Goal: Task Accomplishment & Management: Use online tool/utility

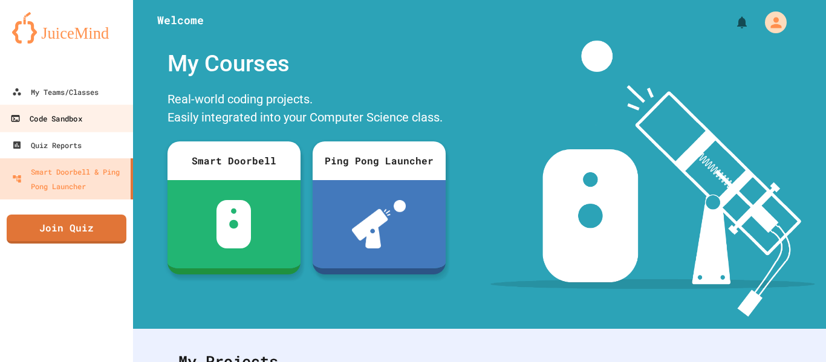
click at [106, 110] on link "Code Sandbox" at bounding box center [66, 118] width 137 height 27
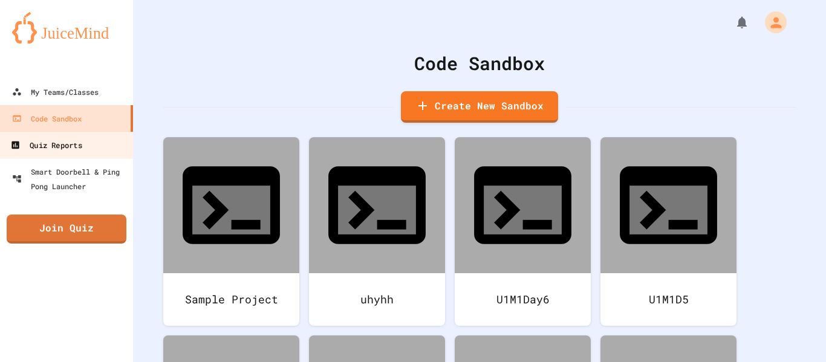
click at [112, 157] on link "Quiz Reports" at bounding box center [66, 144] width 137 height 27
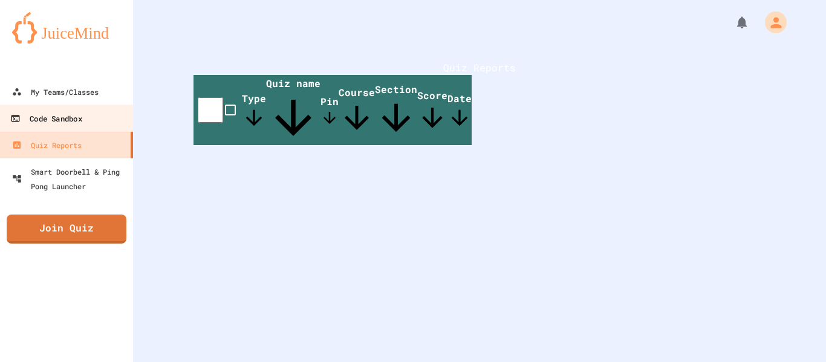
click at [117, 117] on link "Code Sandbox" at bounding box center [66, 118] width 137 height 27
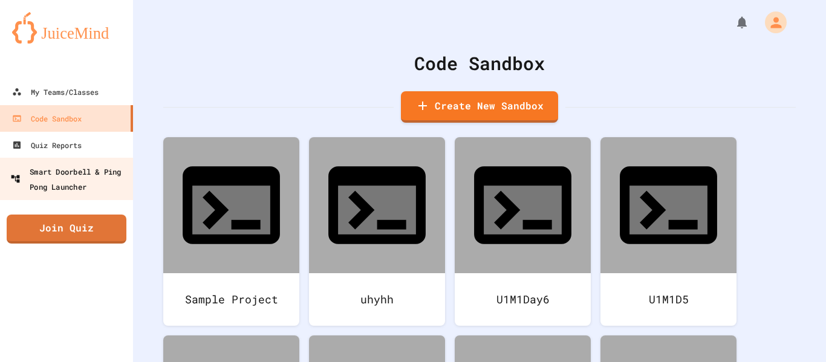
click at [115, 181] on div "Smart Doorbell & Ping Pong Launcher" at bounding box center [70, 179] width 120 height 30
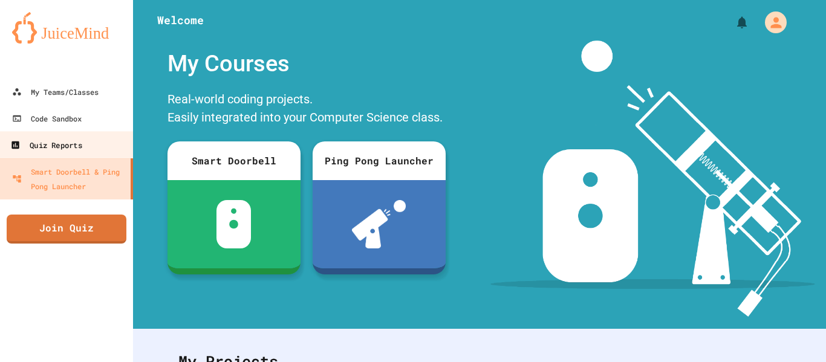
click at [110, 147] on link "Quiz Reports" at bounding box center [66, 144] width 137 height 27
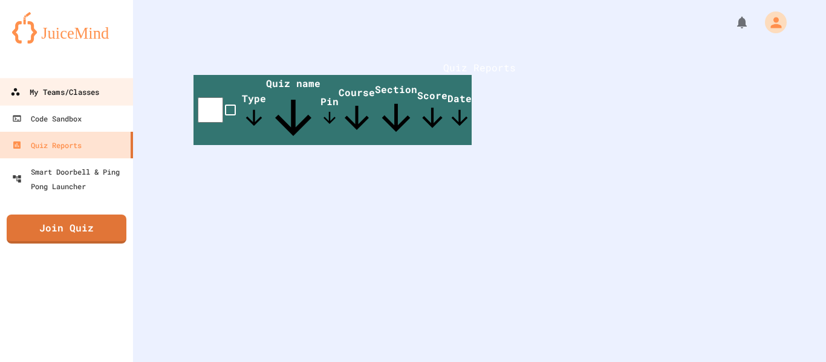
click at [101, 100] on link "My Teams/Classes" at bounding box center [66, 91] width 137 height 27
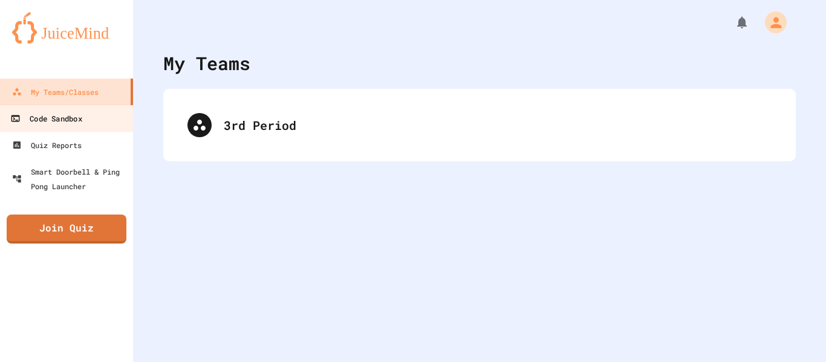
click at [110, 114] on link "Code Sandbox" at bounding box center [66, 118] width 137 height 27
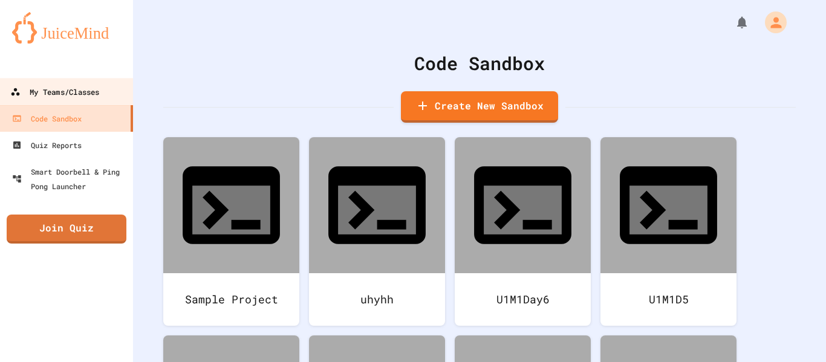
click at [110, 93] on link "My Teams/Classes" at bounding box center [66, 91] width 137 height 27
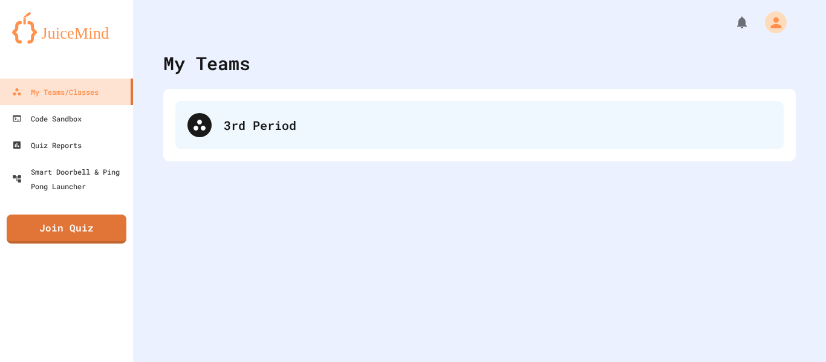
click at [255, 125] on div "3rd Period" at bounding box center [498, 125] width 548 height 18
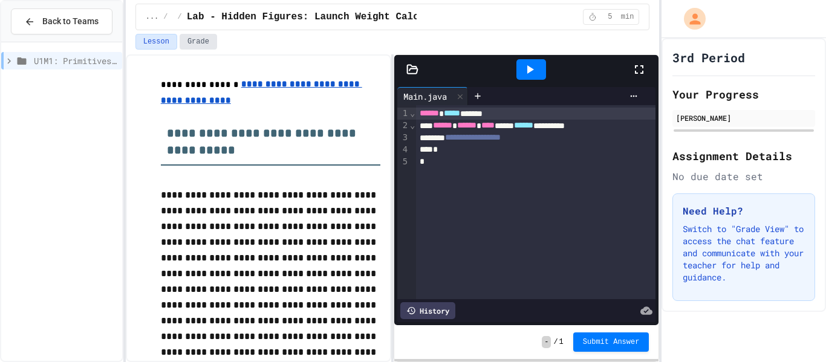
click at [195, 36] on button "Grade" at bounding box center [197, 42] width 37 height 16
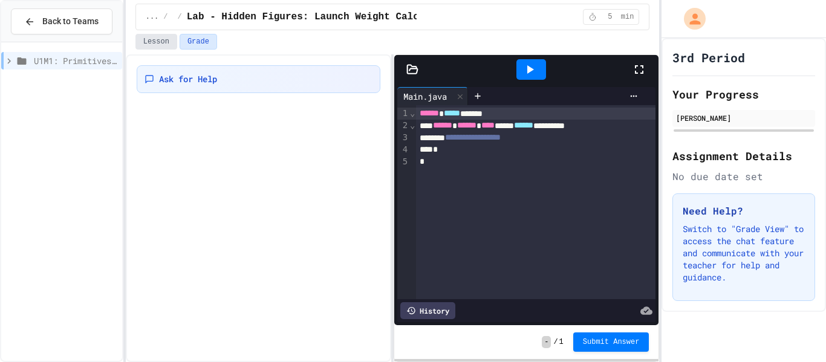
click at [144, 47] on button "Lesson" at bounding box center [156, 42] width 42 height 16
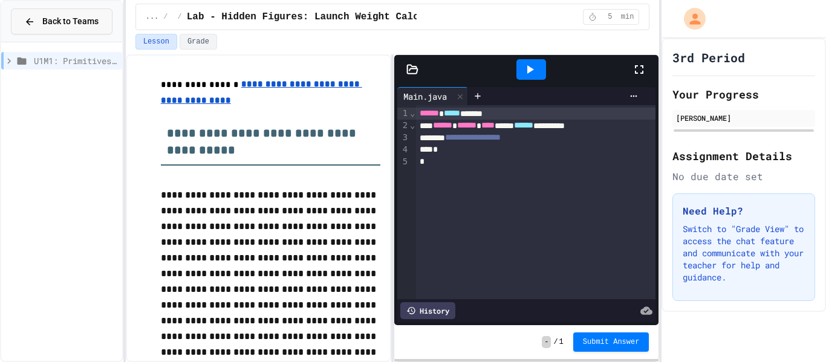
click at [91, 23] on span "Back to Teams" at bounding box center [70, 21] width 56 height 13
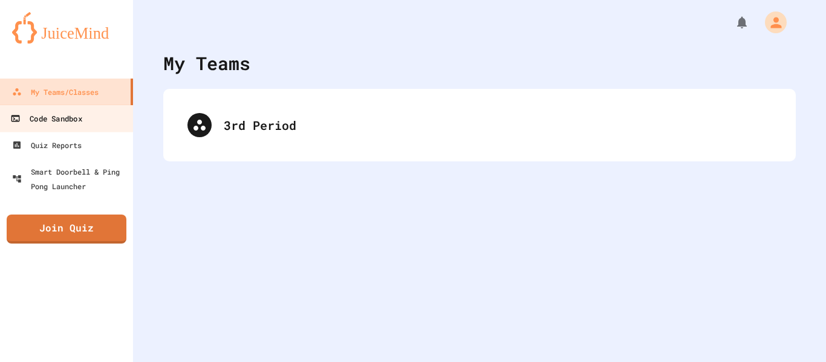
click at [74, 123] on div "Code Sandbox" at bounding box center [45, 118] width 71 height 15
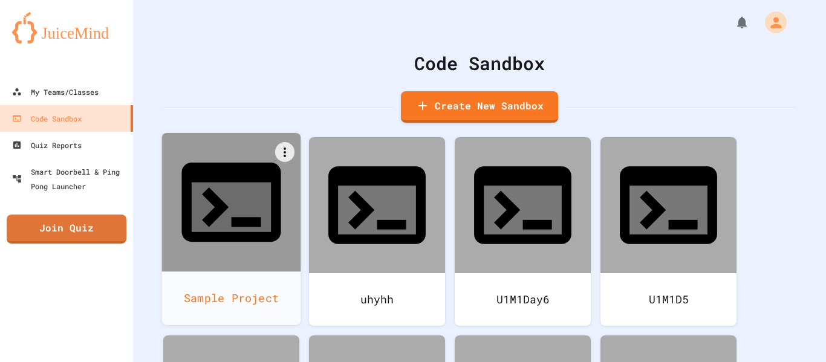
click at [178, 175] on div at bounding box center [231, 202] width 139 height 139
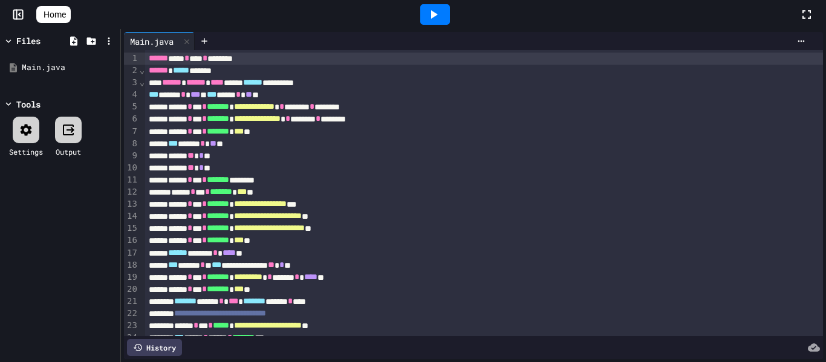
click at [41, 15] on icon at bounding box center [41, 15] width 0 height 0
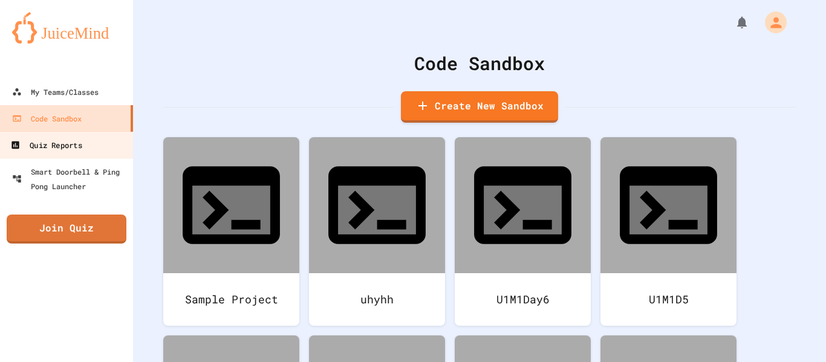
click at [63, 148] on div "Quiz Reports" at bounding box center [45, 145] width 71 height 15
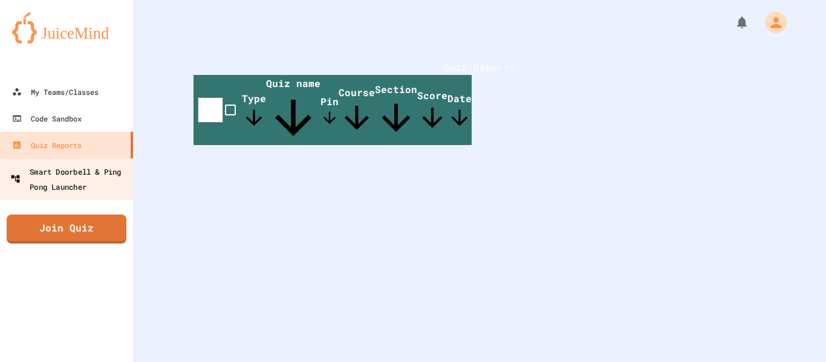
click at [92, 182] on div "Smart Doorbell & Ping Pong Launcher" at bounding box center [70, 179] width 120 height 30
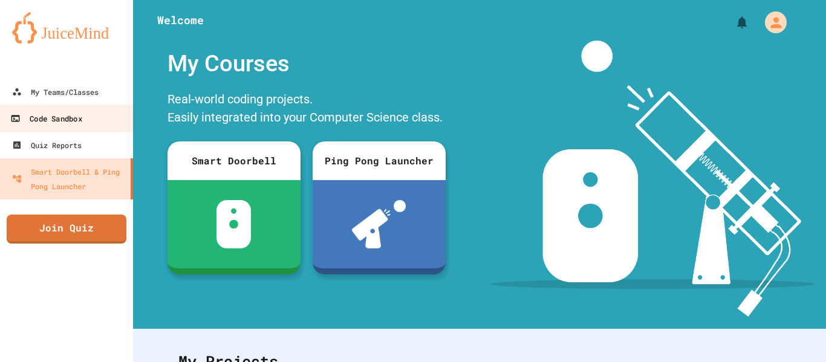
click at [98, 106] on link "Code Sandbox" at bounding box center [66, 118] width 137 height 27
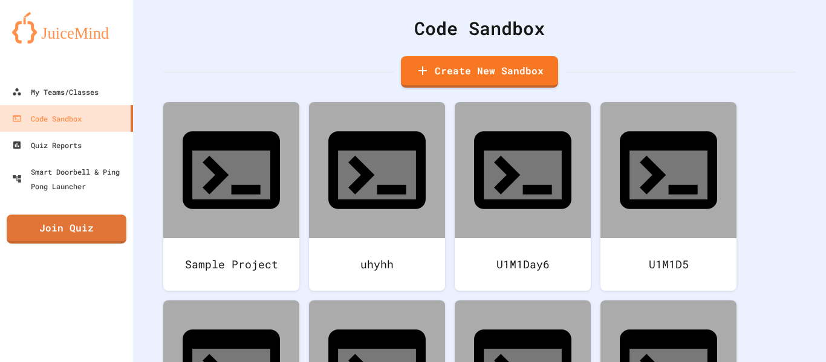
scroll to position [38, 0]
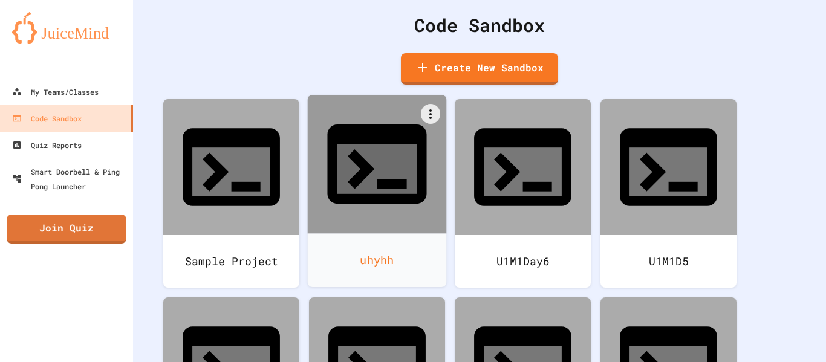
click at [345, 167] on div at bounding box center [377, 164] width 139 height 139
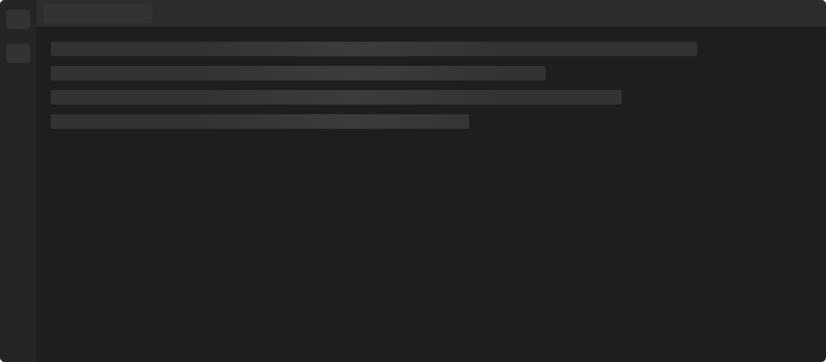
click at [345, 167] on div at bounding box center [430, 194] width 789 height 335
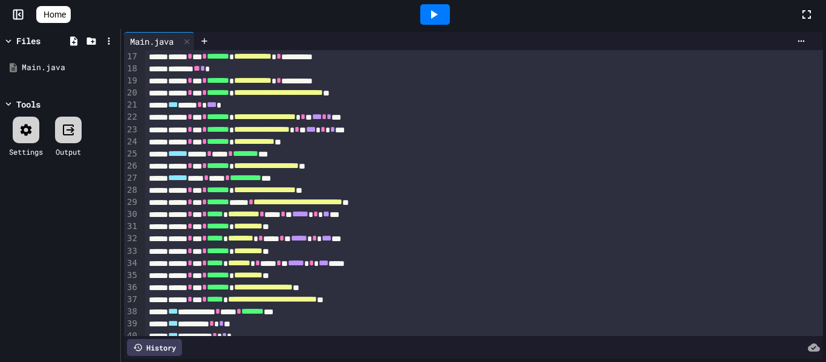
scroll to position [301, 0]
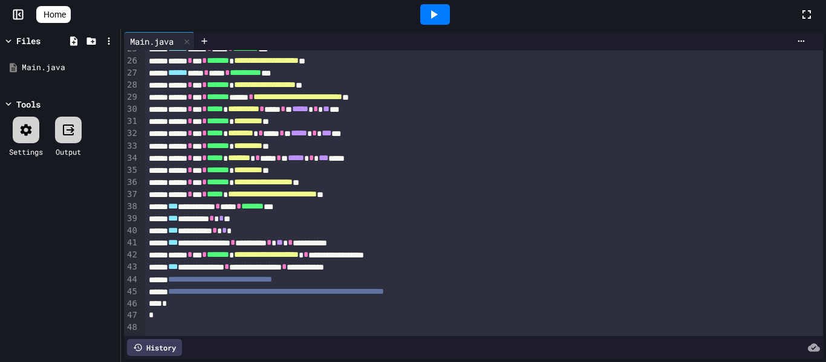
click at [66, 18] on span "Home" at bounding box center [55, 14] width 22 height 12
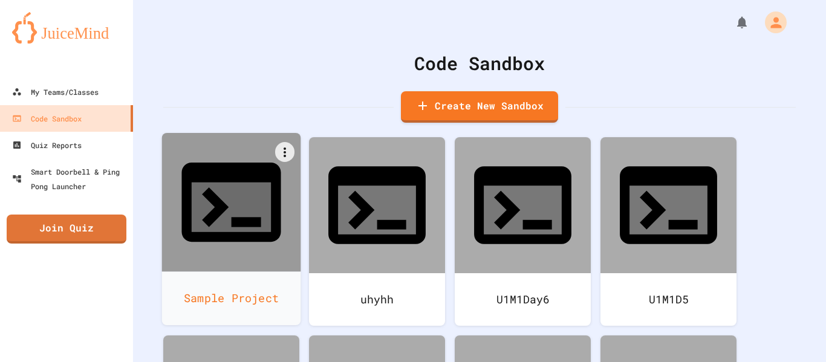
click at [233, 206] on div at bounding box center [231, 202] width 139 height 139
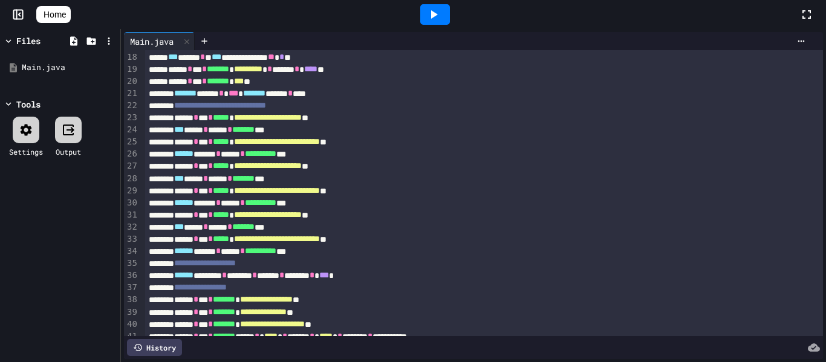
scroll to position [277, 0]
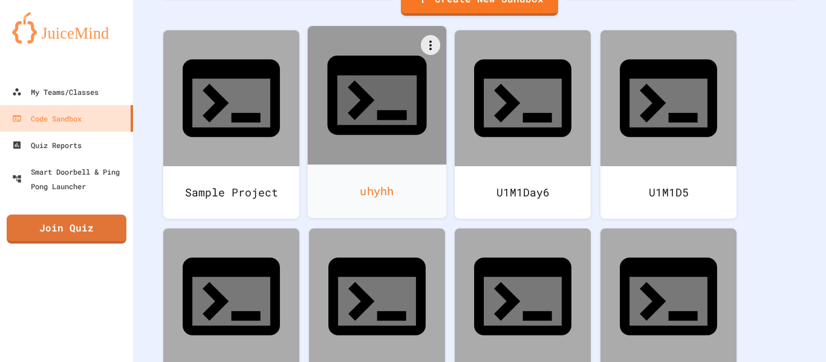
scroll to position [82, 0]
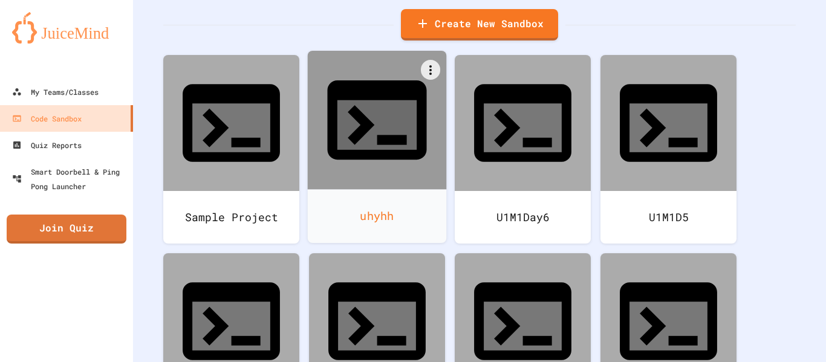
click at [328, 88] on div at bounding box center [377, 120] width 139 height 139
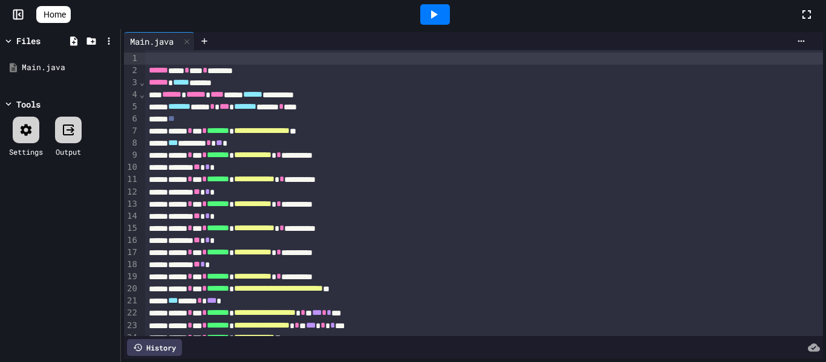
click at [54, 14] on link "Home" at bounding box center [53, 14] width 34 height 17
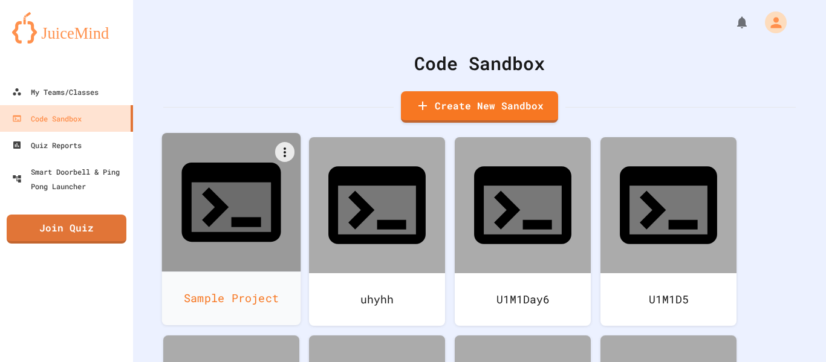
click at [230, 271] on div "Sample Project" at bounding box center [231, 298] width 139 height 54
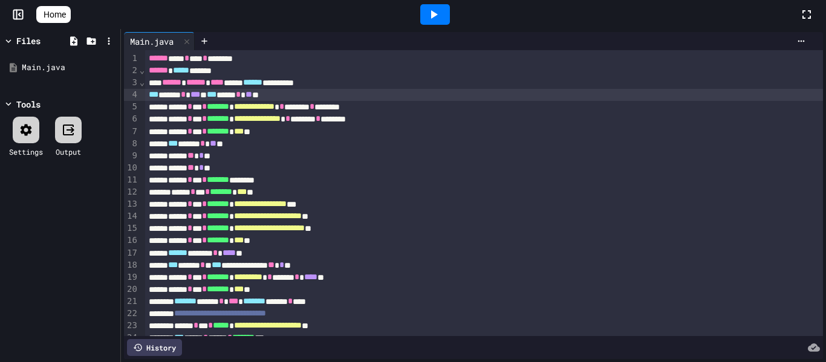
click at [216, 94] on span "***" at bounding box center [212, 94] width 10 height 8
click at [66, 15] on span "Home" at bounding box center [55, 14] width 22 height 12
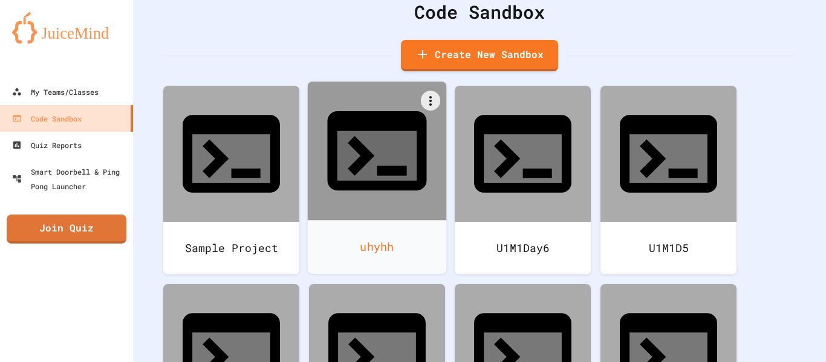
scroll to position [54, 0]
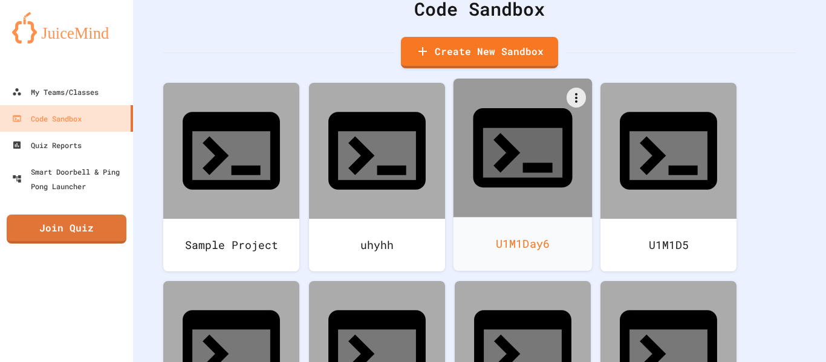
click at [566, 151] on div at bounding box center [522, 148] width 139 height 139
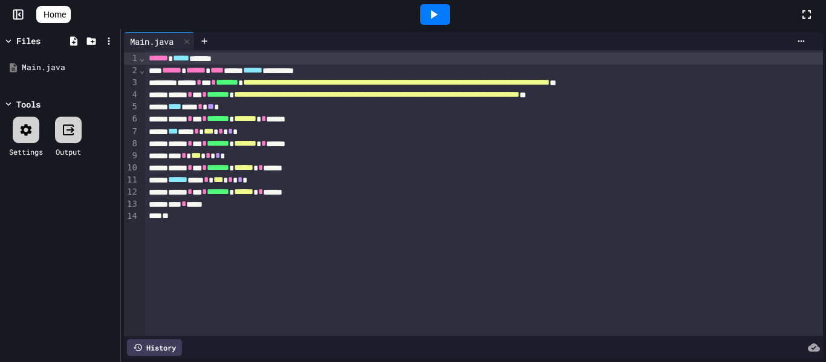
click at [55, 18] on span "Home" at bounding box center [55, 14] width 22 height 12
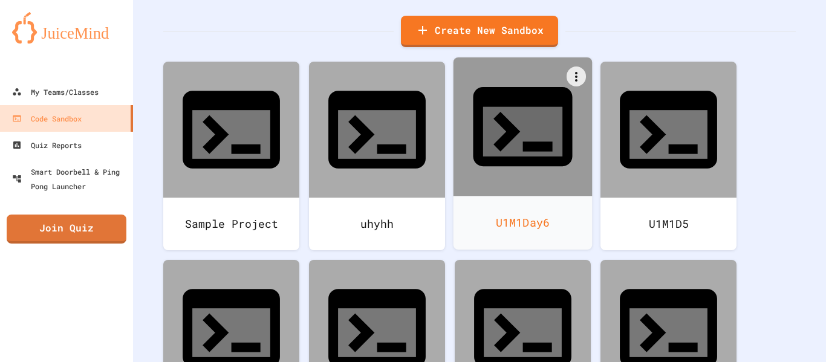
scroll to position [85, 0]
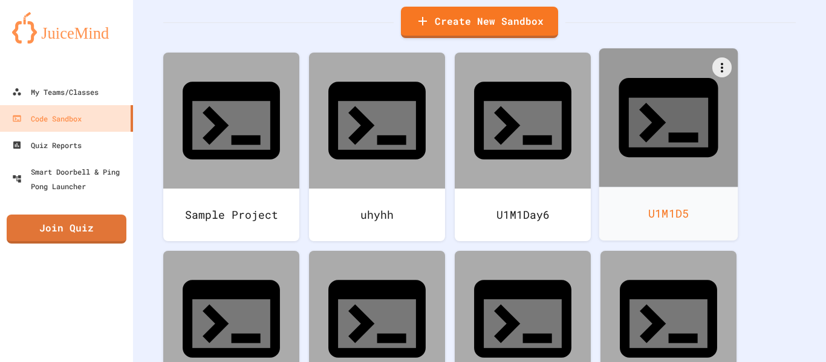
click at [610, 121] on div at bounding box center [668, 117] width 139 height 139
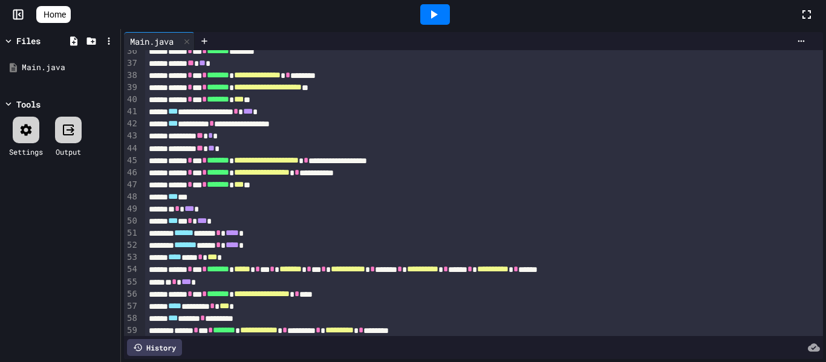
scroll to position [482, 0]
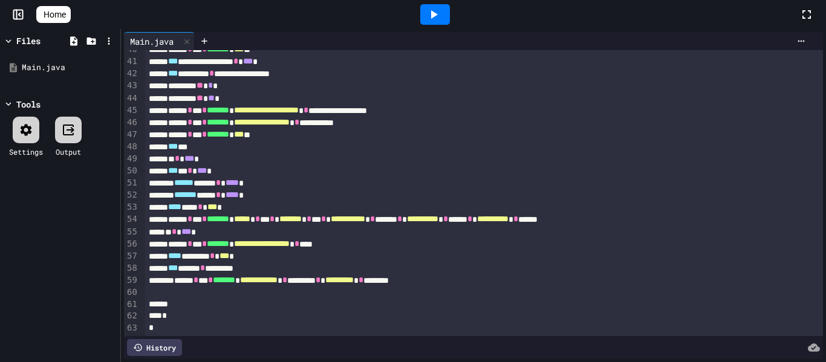
click at [66, 18] on span "Home" at bounding box center [55, 14] width 22 height 12
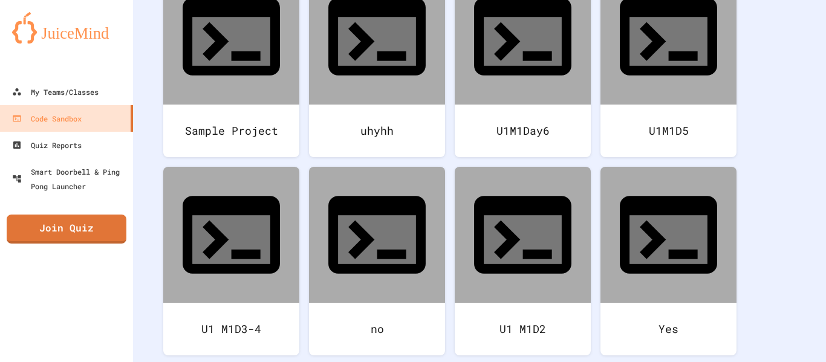
scroll to position [193, 0]
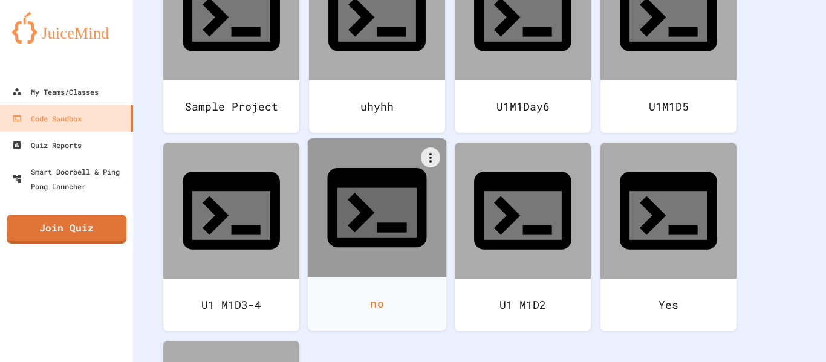
click at [353, 277] on div "no" at bounding box center [377, 304] width 139 height 54
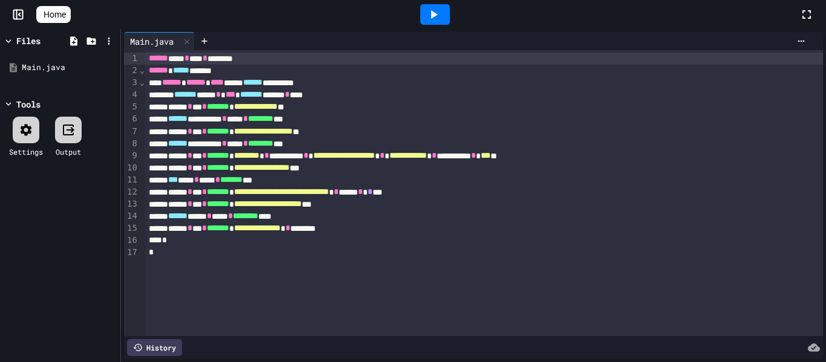
click at [61, 19] on span "Home" at bounding box center [55, 14] width 22 height 12
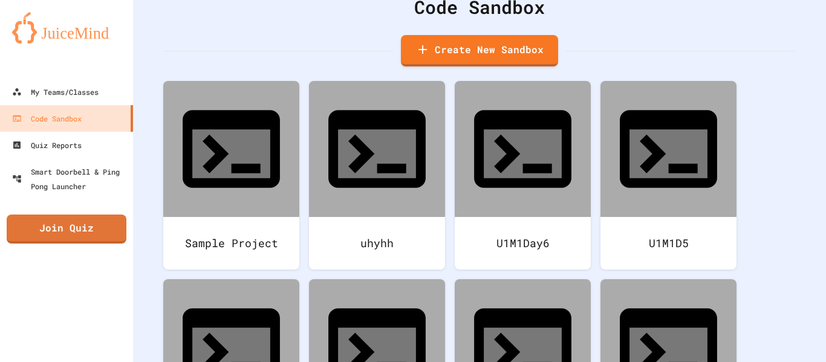
scroll to position [77, 0]
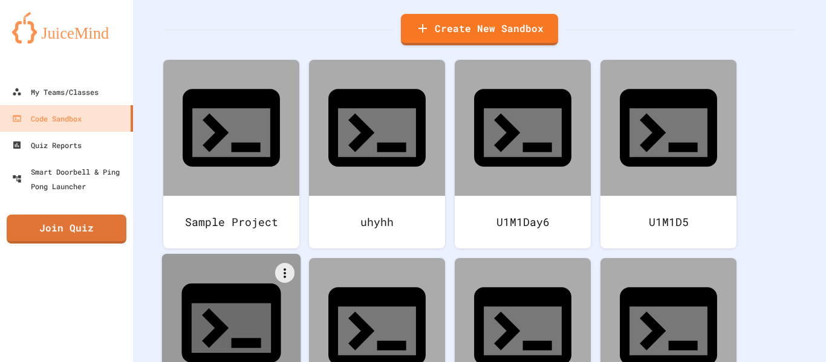
click at [266, 264] on div at bounding box center [231, 323] width 139 height 139
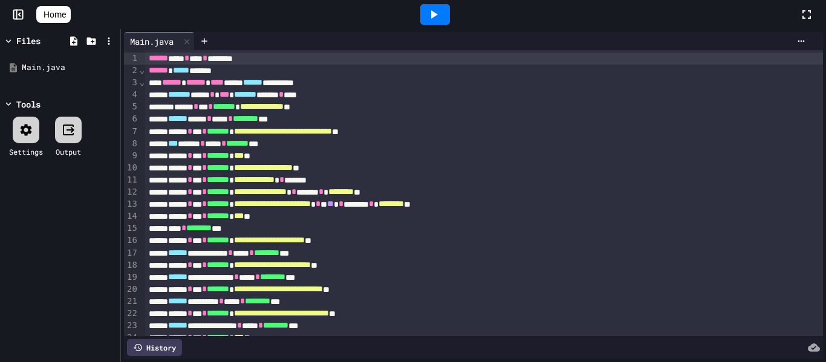
scroll to position [192, 0]
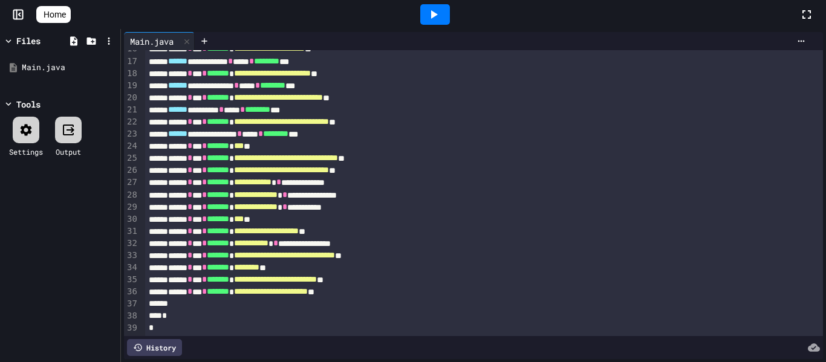
click at [71, 16] on link "Home" at bounding box center [53, 14] width 34 height 17
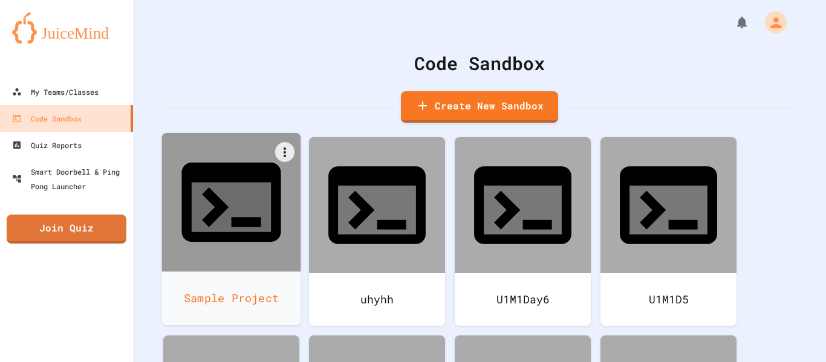
click at [264, 152] on div at bounding box center [231, 202] width 139 height 139
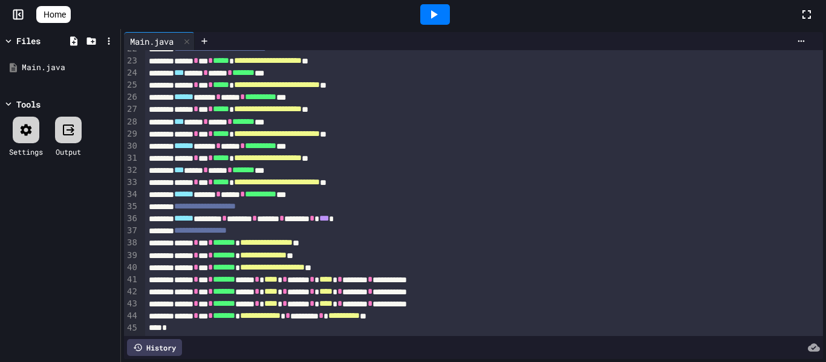
scroll to position [277, 0]
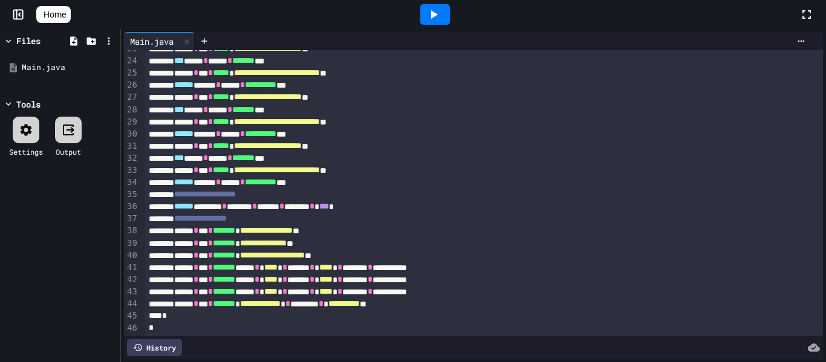
click at [66, 15] on span "Home" at bounding box center [55, 14] width 22 height 12
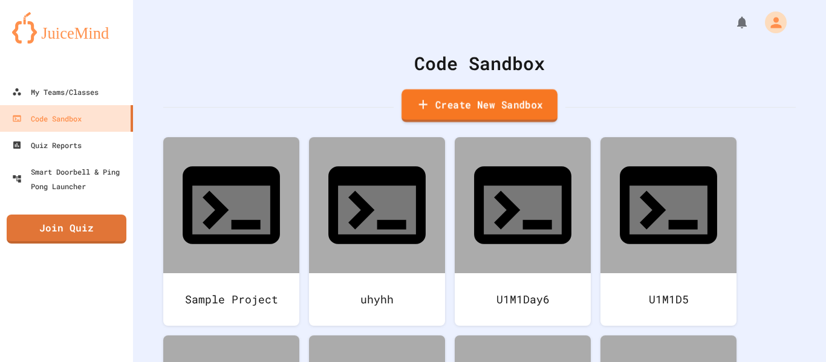
click at [526, 97] on link "Create New Sandbox" at bounding box center [479, 105] width 156 height 33
type input "*"
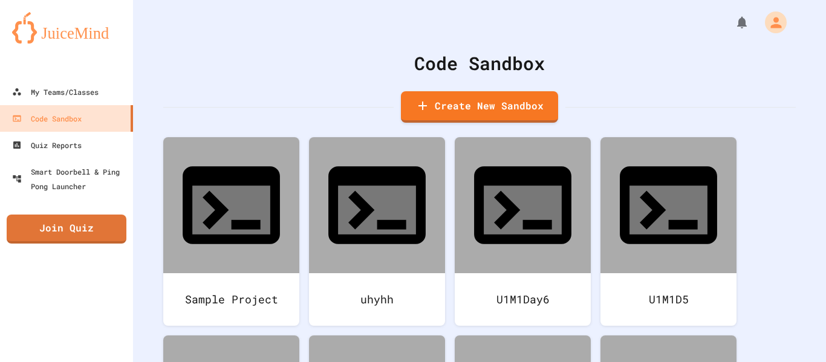
type input "*"
type input "*****"
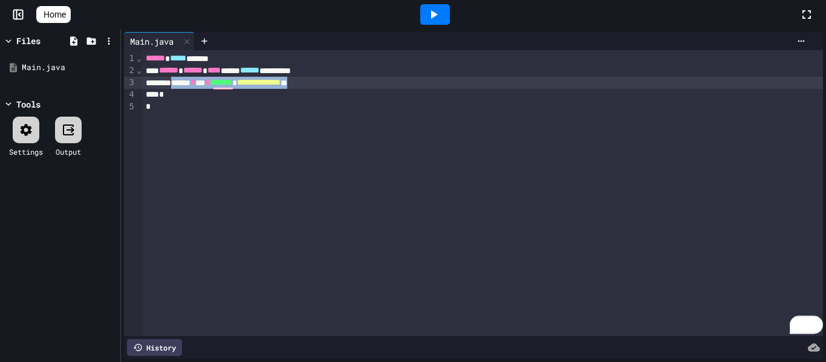
drag, startPoint x: 357, startPoint y: 83, endPoint x: 184, endPoint y: 82, distance: 172.9
click at [184, 82] on div "**********" at bounding box center [482, 83] width 681 height 12
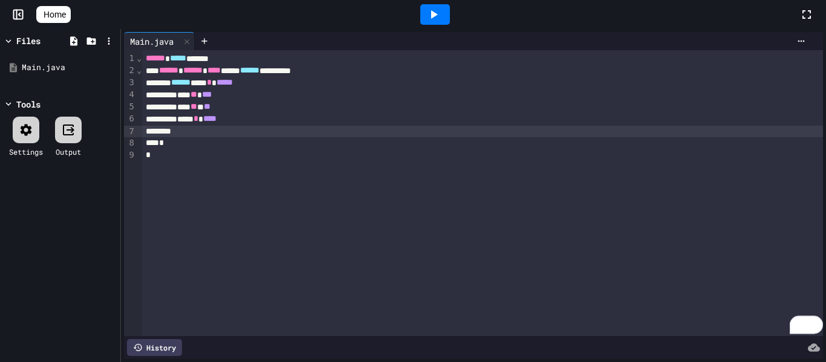
click at [439, 19] on icon at bounding box center [433, 14] width 15 height 15
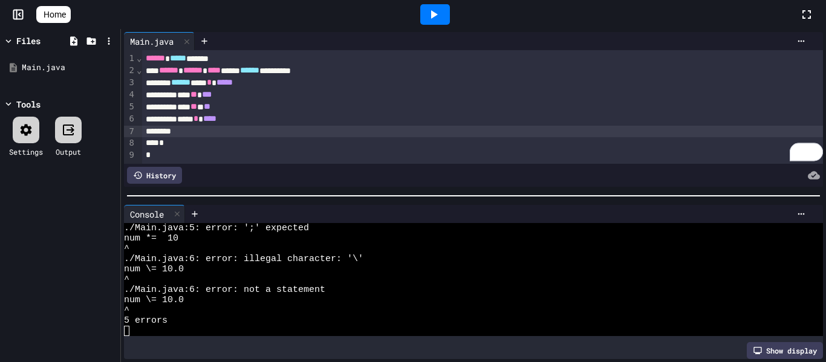
scroll to position [62, 0]
click at [200, 92] on div "*** ** ***" at bounding box center [482, 95] width 681 height 12
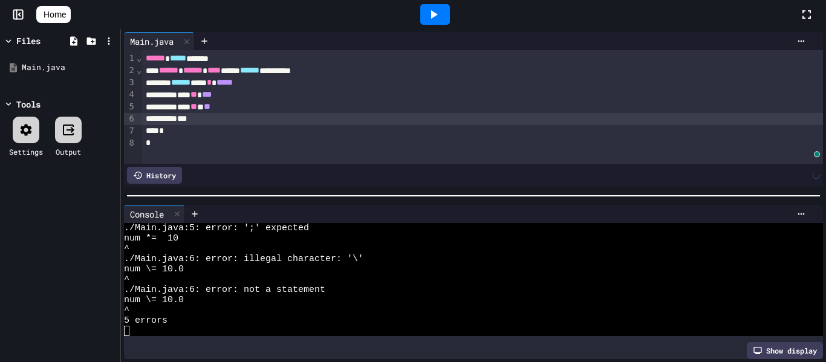
click at [279, 138] on div "*" at bounding box center [482, 143] width 681 height 12
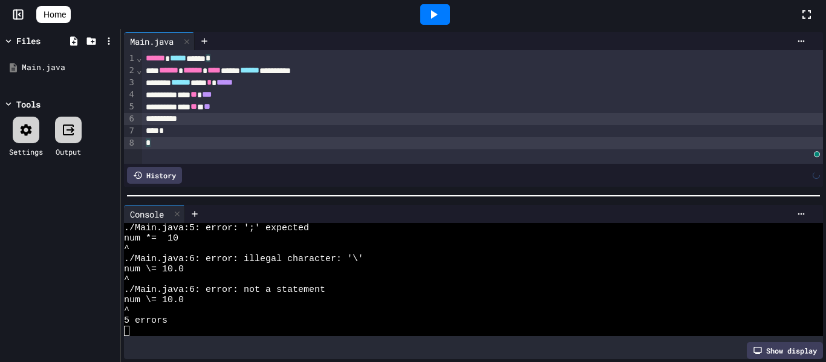
click at [279, 138] on div "*" at bounding box center [482, 143] width 681 height 12
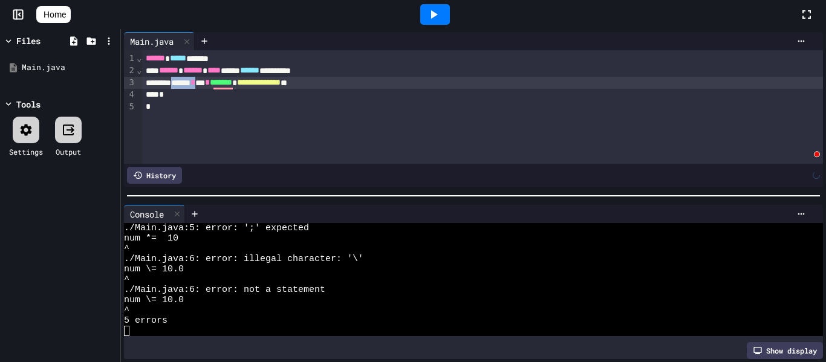
click at [279, 138] on div "**********" at bounding box center [482, 107] width 681 height 114
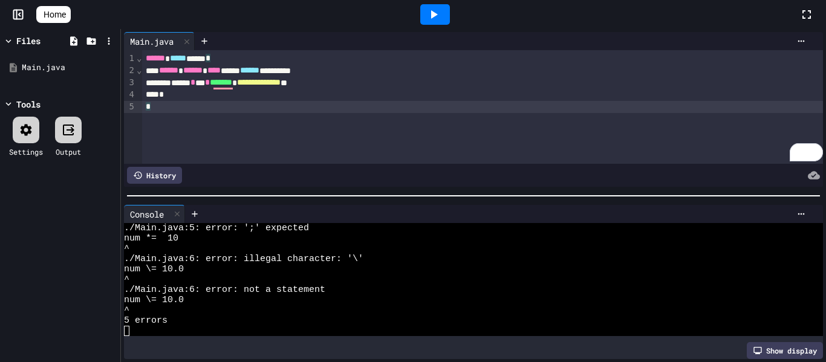
click at [49, 16] on icon at bounding box center [48, 21] width 12 height 10
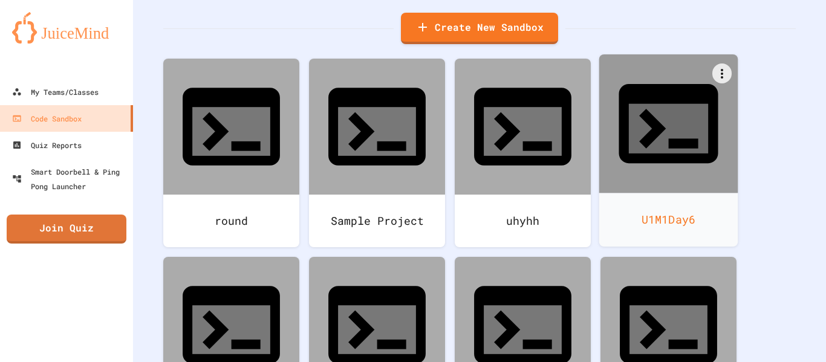
scroll to position [89, 0]
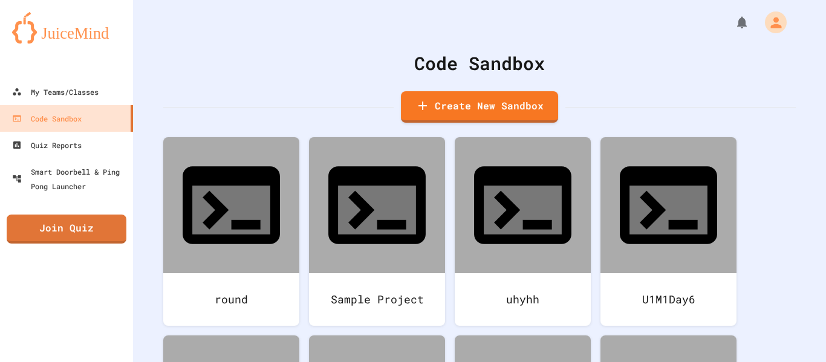
click at [365, 89] on div "Code Sandbox Create New Sandbox" at bounding box center [479, 86] width 632 height 73
